Goal: Navigation & Orientation: Find specific page/section

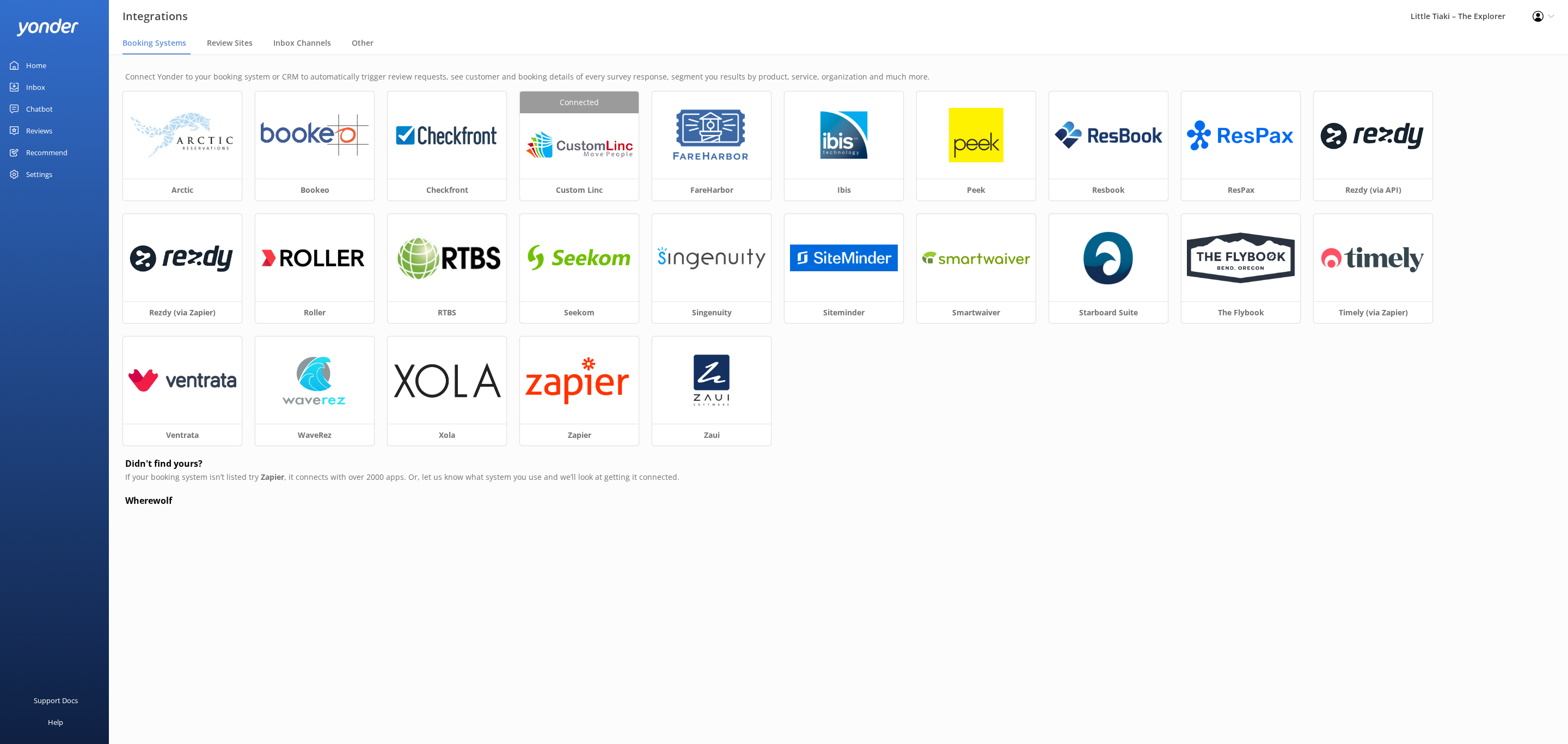
drag, startPoint x: 54, startPoint y: 63, endPoint x: 144, endPoint y: 3, distance: 108.2
click at [53, 65] on link "Home" at bounding box center [54, 65] width 109 height 21
